Goal: Communication & Community: Answer question/provide support

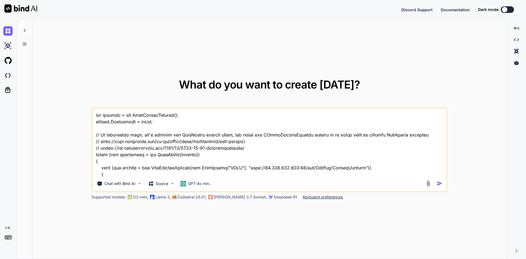
type textarea "x"
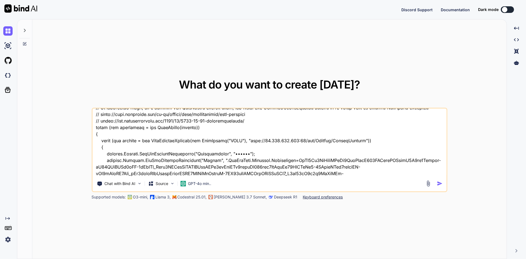
scroll to position [27, 0]
click at [256, 158] on textarea at bounding box center [269, 143] width 355 height 68
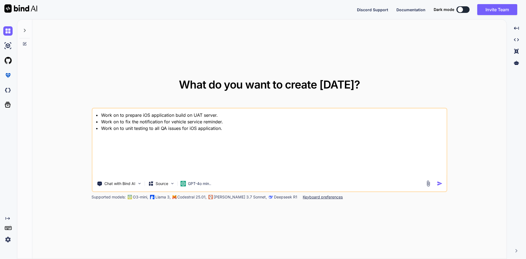
scroll to position [0, 0]
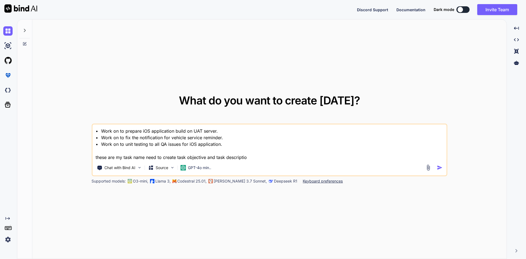
type textarea "• Work on to prepare iOS application build on UAT server. • Work on to fix the …"
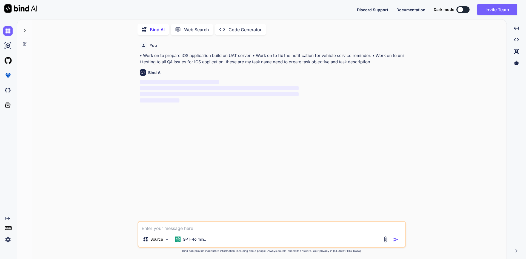
scroll to position [2, 0]
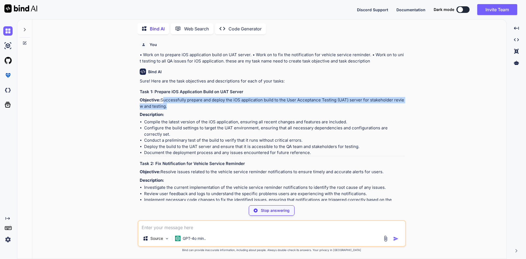
drag, startPoint x: 161, startPoint y: 100, endPoint x: 166, endPoint y: 107, distance: 7.9
click at [166, 107] on p "Objective: Successfully prepare and deploy the iOS application build to the Use…" at bounding box center [272, 103] width 265 height 12
copy p "Successfully prepare and deploy the iOS application build to the User Acceptanc…"
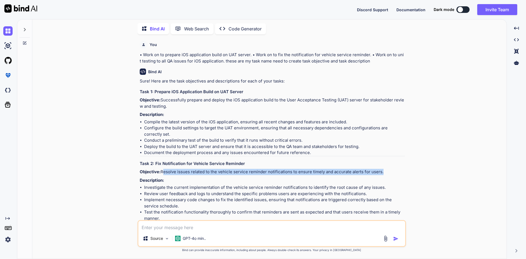
drag, startPoint x: 162, startPoint y: 172, endPoint x: 380, endPoint y: 173, distance: 217.4
click at [380, 173] on p "Objective: Resolve issues related to the vehicle service reminder notifications…" at bounding box center [272, 172] width 265 height 6
copy p "Resolve issues related to the vehicle service reminder notifications to ensure …"
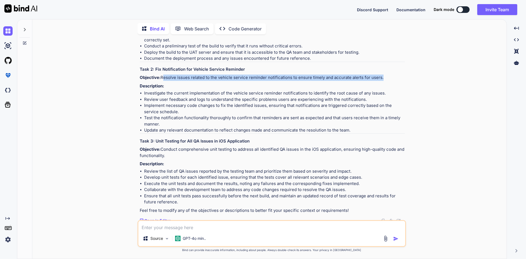
scroll to position [98, 0]
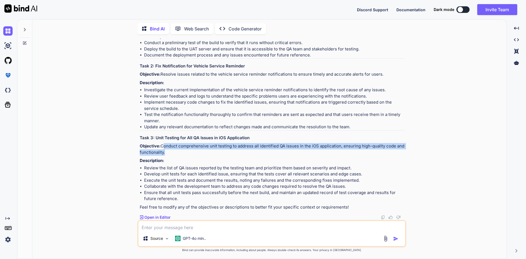
drag, startPoint x: 162, startPoint y: 146, endPoint x: 163, endPoint y: 152, distance: 5.2
click at [163, 152] on p "Objective: Conduct comprehensive unit testing to address all identified QA issu…" at bounding box center [272, 149] width 265 height 12
copy p "Conduct comprehensive unit testing to address all identified QA issues in the i…"
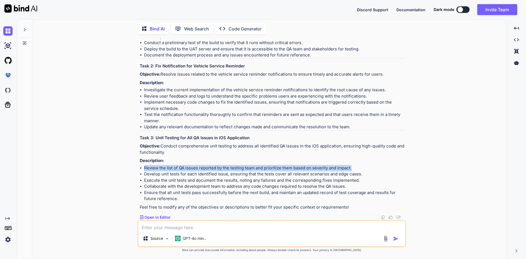
drag, startPoint x: 145, startPoint y: 169, endPoint x: 352, endPoint y: 169, distance: 207.3
click at [352, 169] on li "Review the list of QA issues reported by the testing team and prioritize them b…" at bounding box center [274, 168] width 261 height 6
copy li "Review the list of QA issues reported by the testing team and prioritize them b…"
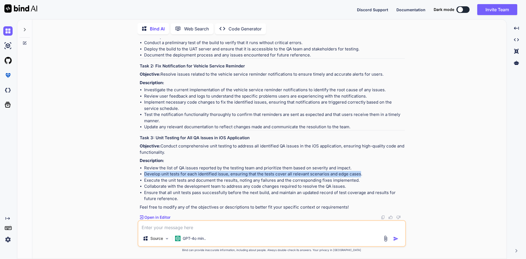
drag, startPoint x: 144, startPoint y: 173, endPoint x: 358, endPoint y: 175, distance: 213.3
click at [358, 175] on li "Develop unit tests for each identified issue, ensuring that the tests cover all…" at bounding box center [274, 174] width 261 height 6
copy li "Develop unit tests for each identified issue, ensuring that the tests cover all…"
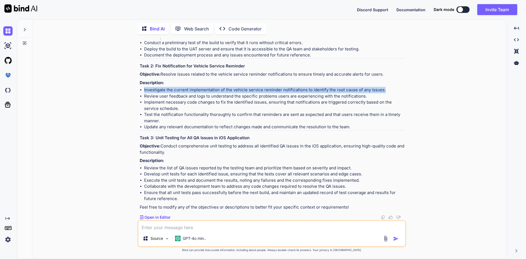
drag, startPoint x: 143, startPoint y: 89, endPoint x: 382, endPoint y: 89, distance: 239.4
click at [382, 89] on ul "Investigate the current implementation of the vehicle service reminder notifica…" at bounding box center [272, 108] width 265 height 43
copy li "Investigate the current implementation of the vehicle service reminder notifica…"
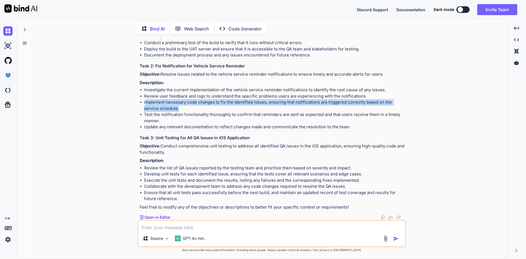
drag, startPoint x: 145, startPoint y: 103, endPoint x: 168, endPoint y: 106, distance: 23.6
click at [168, 106] on li "Implement necessary code changes to fix the identified issues, ensuring that no…" at bounding box center [274, 105] width 261 height 12
copy li "mplement necessary code changes to fix the identified issues, ensuring that not…"
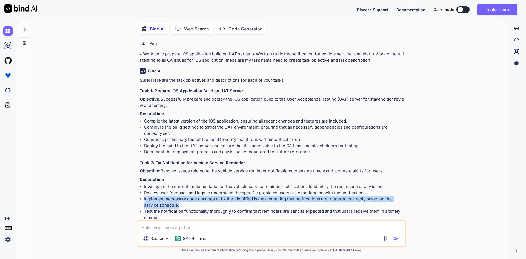
scroll to position [0, 0]
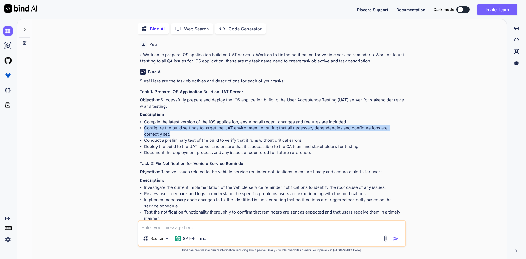
drag, startPoint x: 152, startPoint y: 134, endPoint x: 144, endPoint y: 129, distance: 10.1
click at [144, 129] on ul "Compile the latest version of the iOS application, ensuring all recent changes …" at bounding box center [272, 137] width 265 height 37
copy li "Configure the build settings to target the UAT environment, ensuring that all n…"
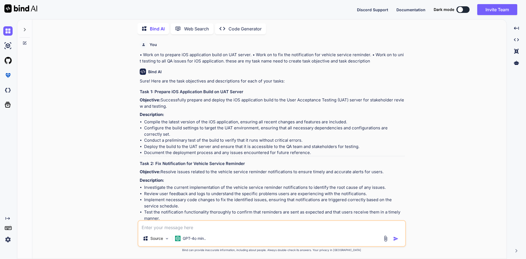
click at [237, 228] on textarea at bounding box center [271, 226] width 267 height 10
paste textarea "• Worked on to successfully prepare and deploy the iOS application build to the…"
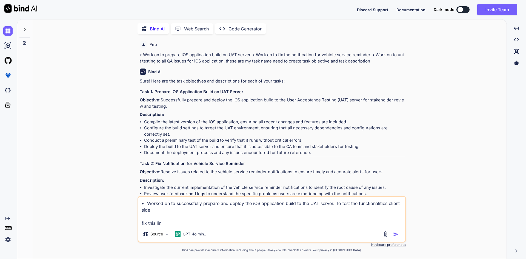
type textarea "• Worked on to successfully prepare and deploy the iOS application build to the…"
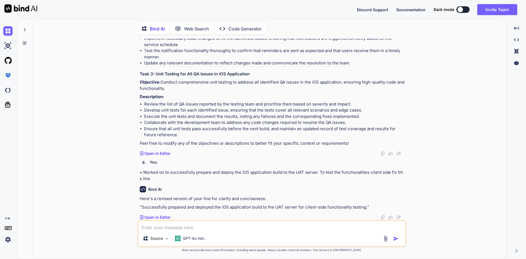
scroll to position [161, 0]
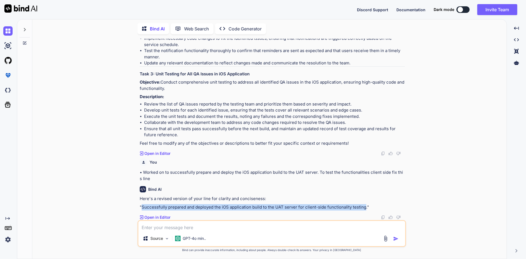
drag, startPoint x: 143, startPoint y: 207, endPoint x: 361, endPoint y: 207, distance: 217.1
click at [364, 207] on p ""Successfully prepared and deployed the iOS application build to the UAT server…" at bounding box center [272, 207] width 265 height 6
copy p "Successfully prepared and deployed the iOS application build to the UAT server …"
